Goal: Information Seeking & Learning: Learn about a topic

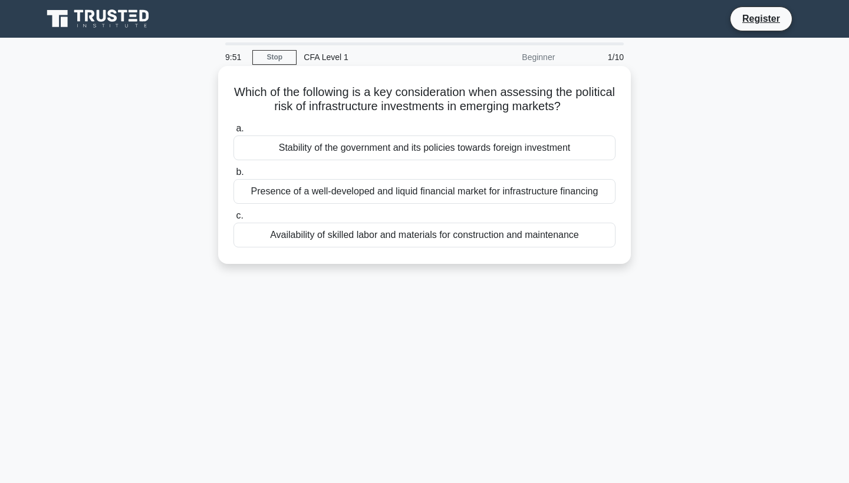
click at [338, 190] on div "Presence of a well-developed and liquid financial market for infrastructure fin…" at bounding box center [424, 191] width 382 height 25
click at [233, 176] on input "b. Presence of a well-developed and liquid financial market for infrastructure …" at bounding box center [233, 173] width 0 height 8
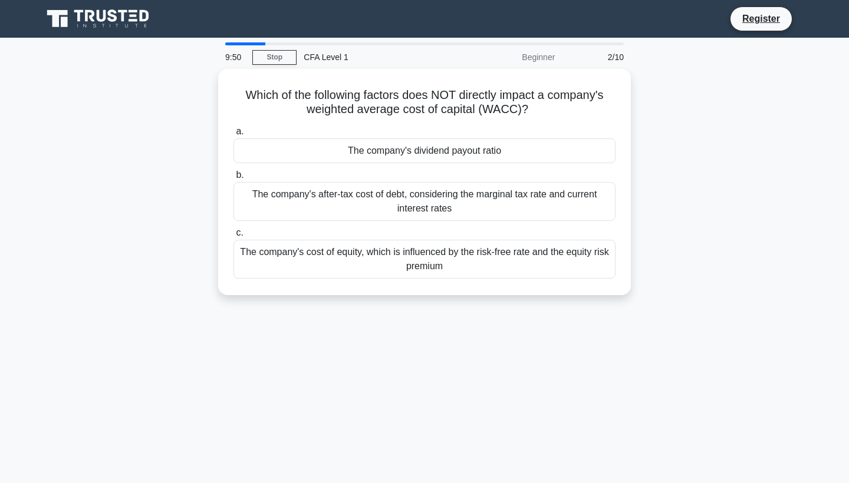
click at [338, 190] on div "The company's after-tax cost of debt, considering the marginal tax rate and cur…" at bounding box center [424, 201] width 382 height 39
click at [233, 179] on input "b. The company's after-tax cost of debt, considering the marginal tax rate and …" at bounding box center [233, 176] width 0 height 8
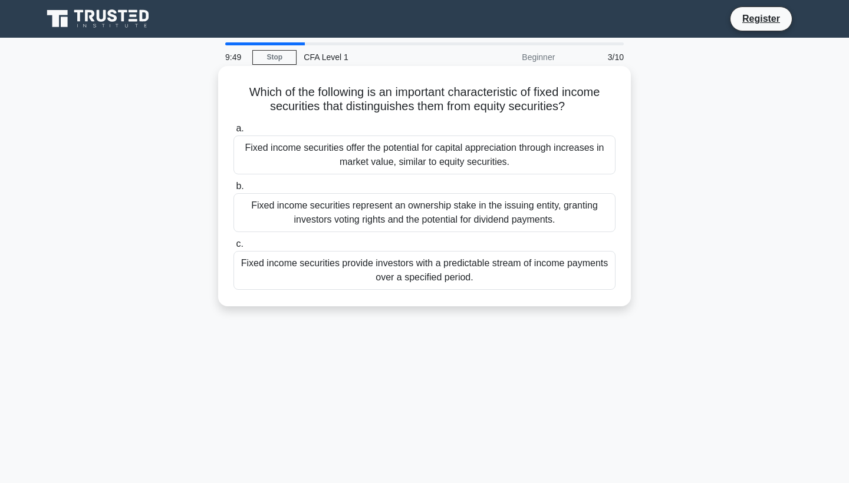
click at [347, 258] on div "Fixed income securities provide investors with a predictable stream of income p…" at bounding box center [424, 270] width 382 height 39
click at [233, 248] on input "c. Fixed income securities provide investors with a predictable stream of incom…" at bounding box center [233, 245] width 0 height 8
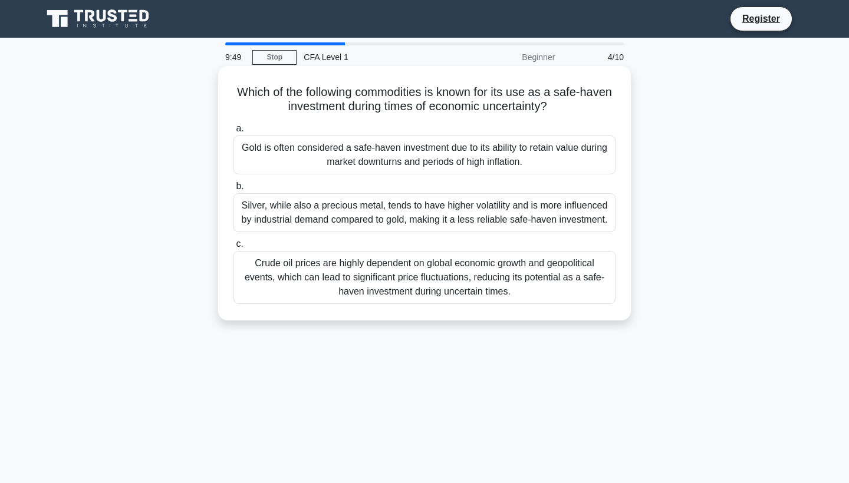
click at [347, 212] on div "Silver, while also a precious metal, tends to have higher volatility and is mor…" at bounding box center [424, 212] width 382 height 39
click at [233, 190] on input "b. Silver, while also a precious metal, tends to have higher volatility and is …" at bounding box center [233, 187] width 0 height 8
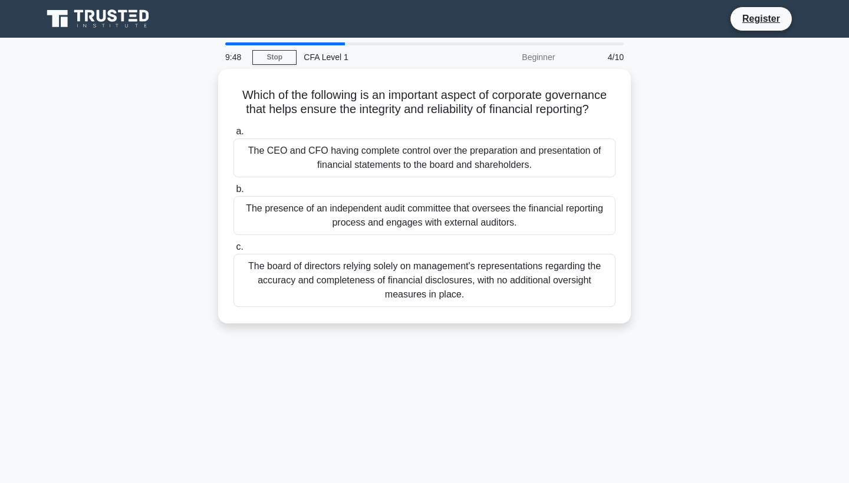
click at [350, 152] on div "The CEO and CFO having complete control over the preparation and presentation o…" at bounding box center [424, 158] width 382 height 39
click at [233, 136] on input "a. The CEO and CFO having complete control over the preparation and presentatio…" at bounding box center [233, 132] width 0 height 8
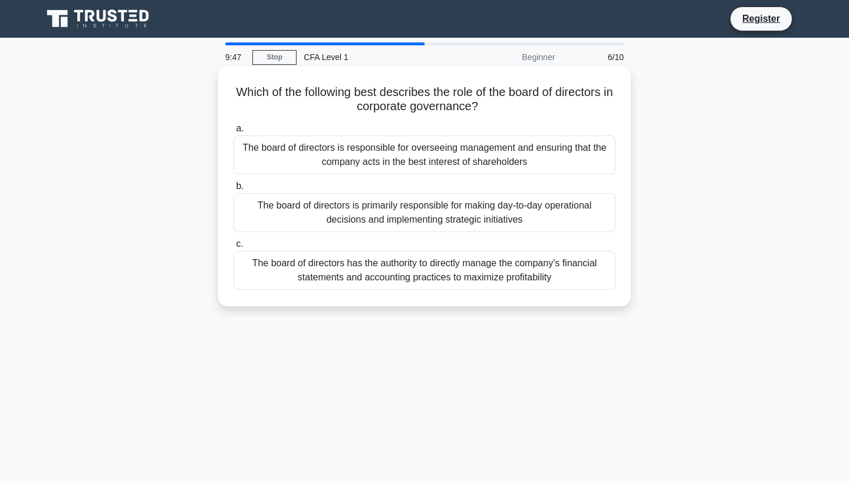
click at [343, 277] on div "The board of directors has the authority to directly manage the company's finan…" at bounding box center [424, 270] width 382 height 39
click at [233, 248] on input "c. The board of directors has the authority to directly manage the company's fi…" at bounding box center [233, 245] width 0 height 8
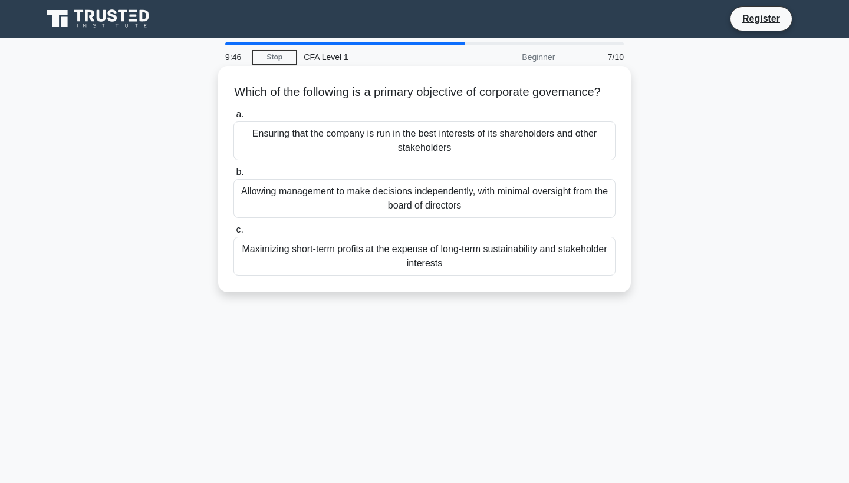
click at [354, 212] on div "Allowing management to make decisions independently, with minimal oversight fro…" at bounding box center [424, 198] width 382 height 39
click at [233, 176] on input "b. Allowing management to make decisions independently, with minimal oversight …" at bounding box center [233, 173] width 0 height 8
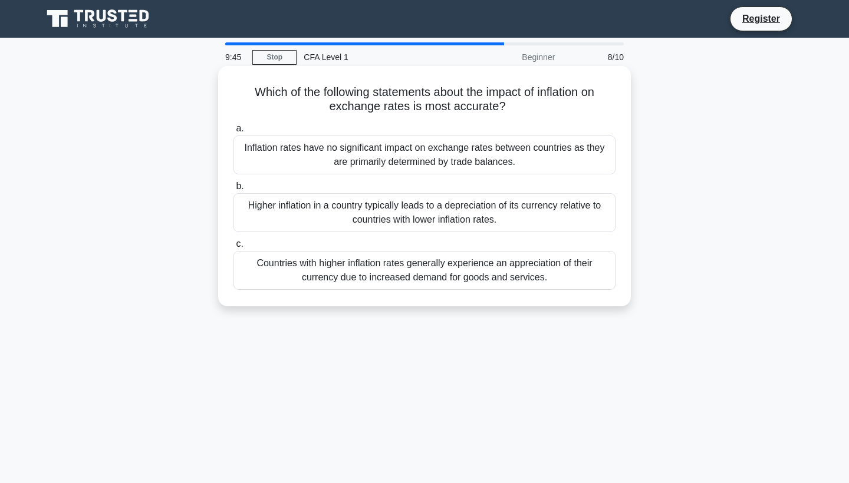
click at [358, 269] on div "Countries with higher inflation rates generally experience an appreciation of t…" at bounding box center [424, 270] width 382 height 39
click at [233, 248] on input "c. Countries with higher inflation rates generally experience an appreciation o…" at bounding box center [233, 245] width 0 height 8
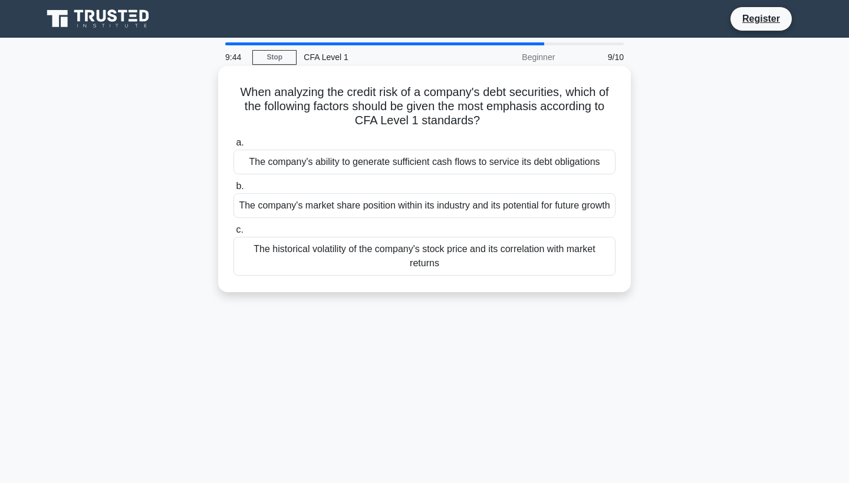
click at [352, 164] on div "The company's ability to generate sufficient cash flows to service its debt obl…" at bounding box center [424, 162] width 382 height 25
click at [233, 147] on input "a. The company's ability to generate sufficient cash flows to service its debt …" at bounding box center [233, 143] width 0 height 8
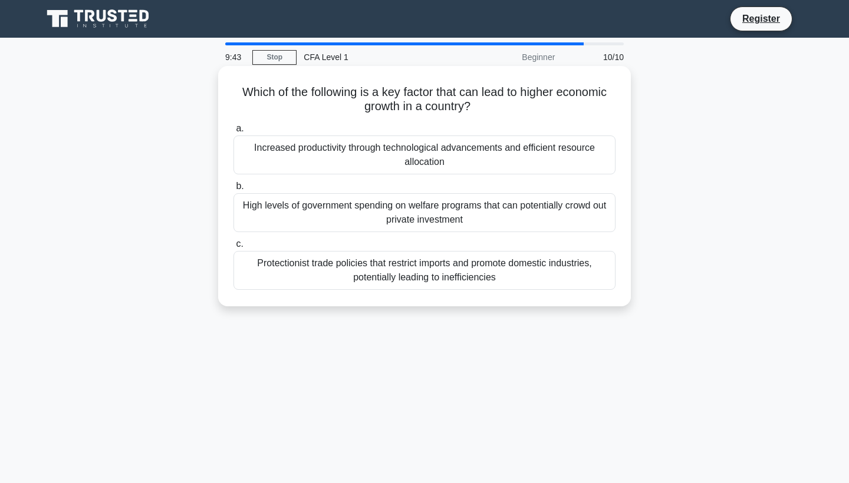
click at [350, 213] on div "High levels of government spending on welfare programs that can potentially cro…" at bounding box center [424, 212] width 382 height 39
click at [233, 190] on input "b. High levels of government spending on welfare programs that can potentially …" at bounding box center [233, 187] width 0 height 8
